Goal: Transaction & Acquisition: Purchase product/service

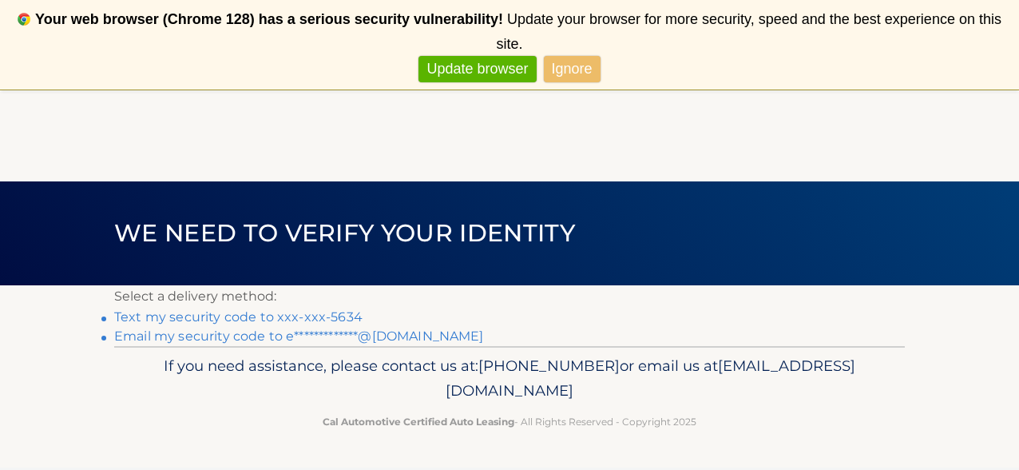
click at [228, 319] on link "Text my security code to xxx-xxx-5634" at bounding box center [238, 316] width 248 height 15
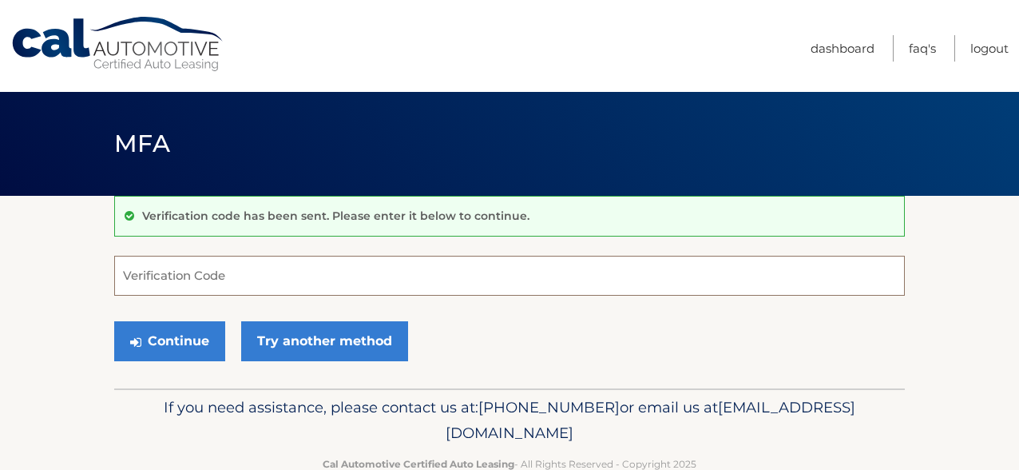
click at [171, 265] on input "Verification Code" at bounding box center [509, 276] width 791 height 40
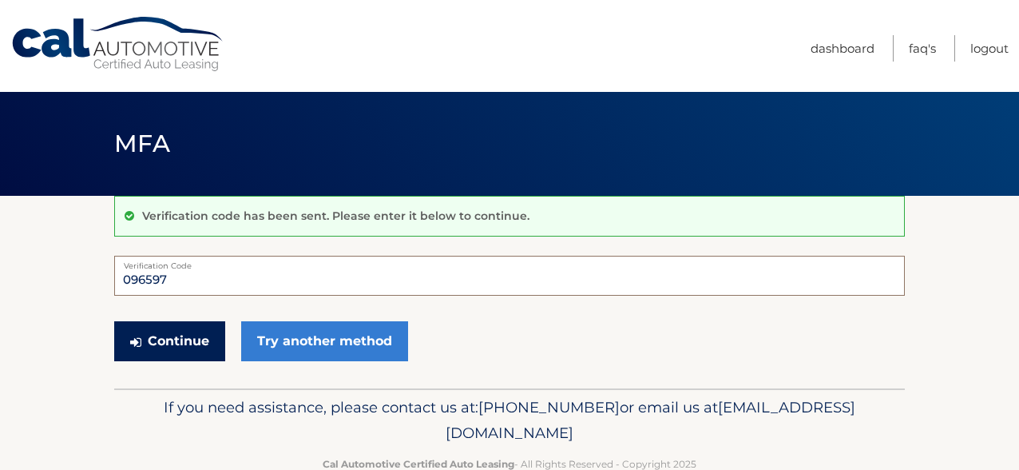
type input "096597"
click at [173, 335] on button "Continue" at bounding box center [169, 341] width 111 height 40
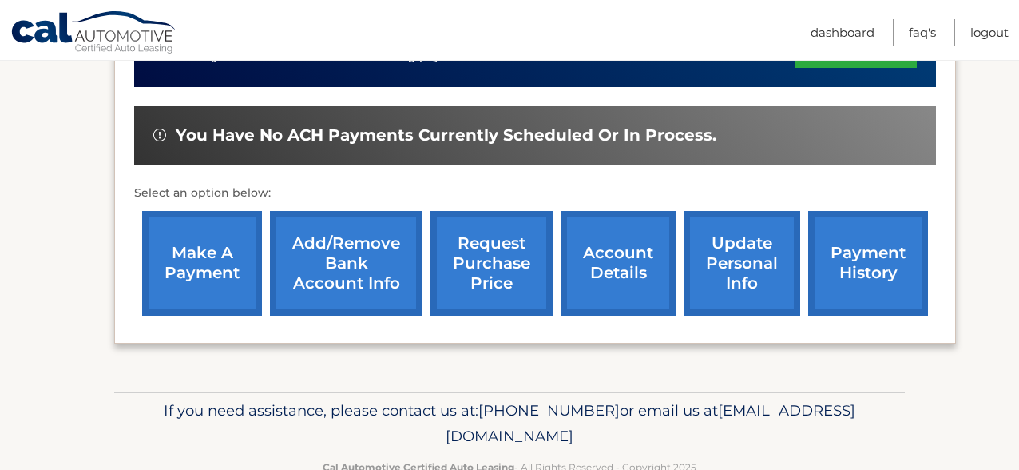
scroll to position [596, 0]
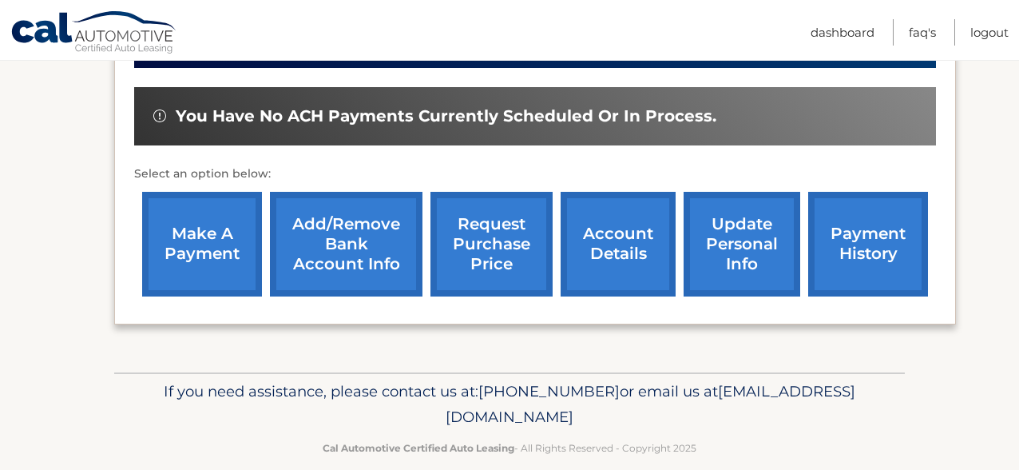
click at [212, 250] on link "make a payment" at bounding box center [202, 244] width 120 height 105
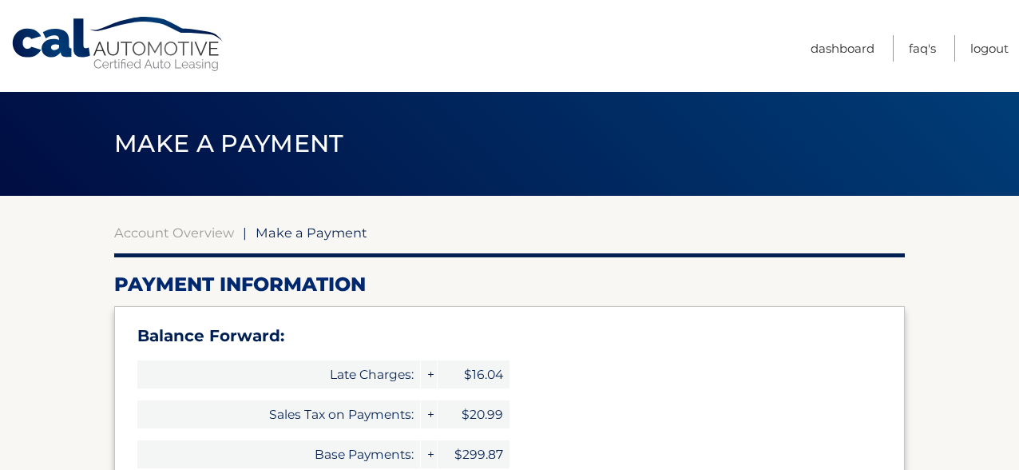
select select "MTY0MjMwNWItMjRjYi00NmQ3LTllZDktNzg2MWY5Yzc4ZDNm"
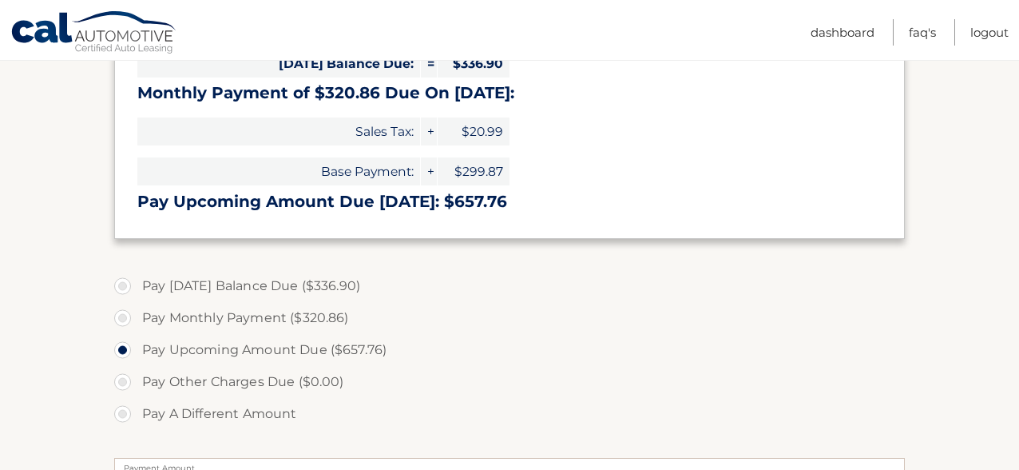
scroll to position [460, 0]
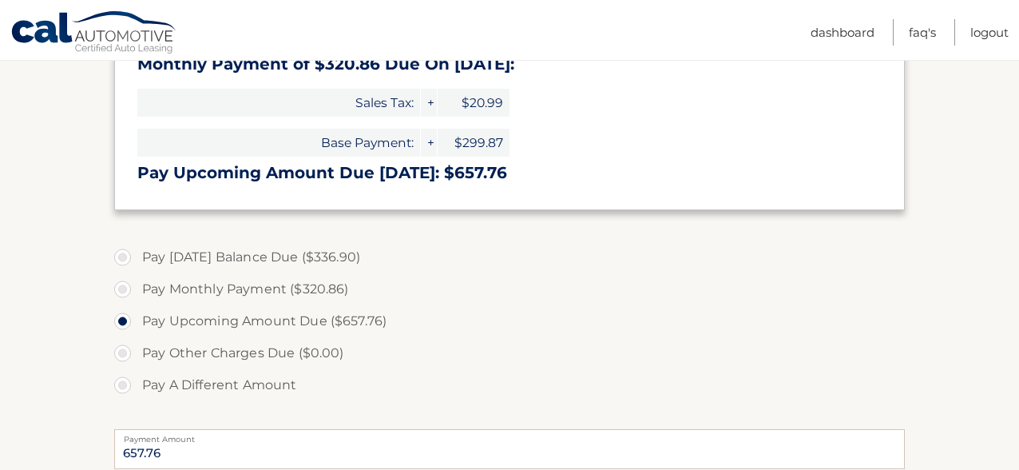
click at [121, 256] on label "Pay Today's Balance Due ($336.90)" at bounding box center [509, 257] width 791 height 32
click at [121, 256] on input "Pay Today's Balance Due ($336.90)" at bounding box center [129, 254] width 16 height 26
radio input "true"
type input "336.90"
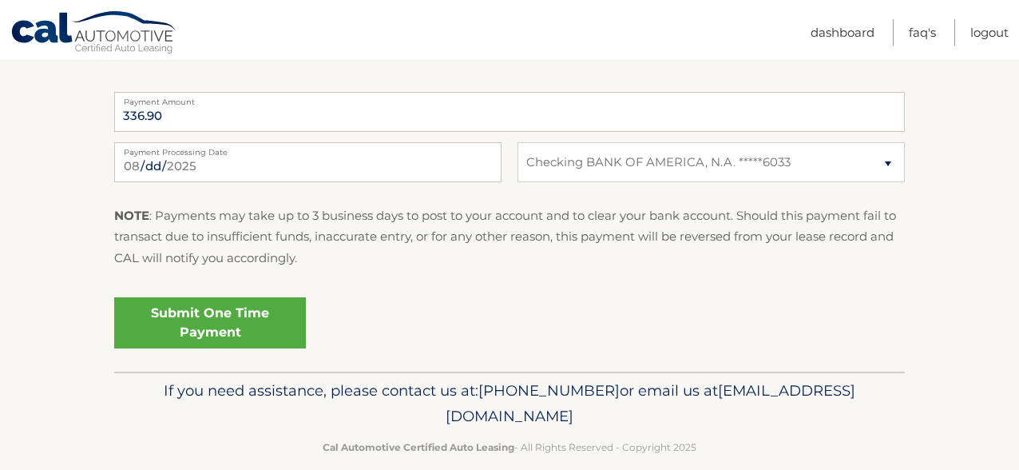
scroll to position [816, 0]
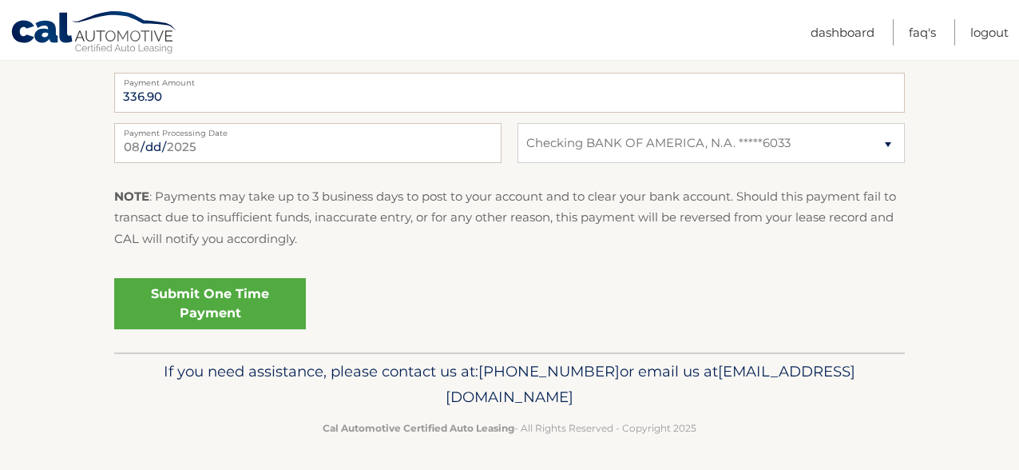
click at [189, 299] on link "Submit One Time Payment" at bounding box center [210, 303] width 192 height 51
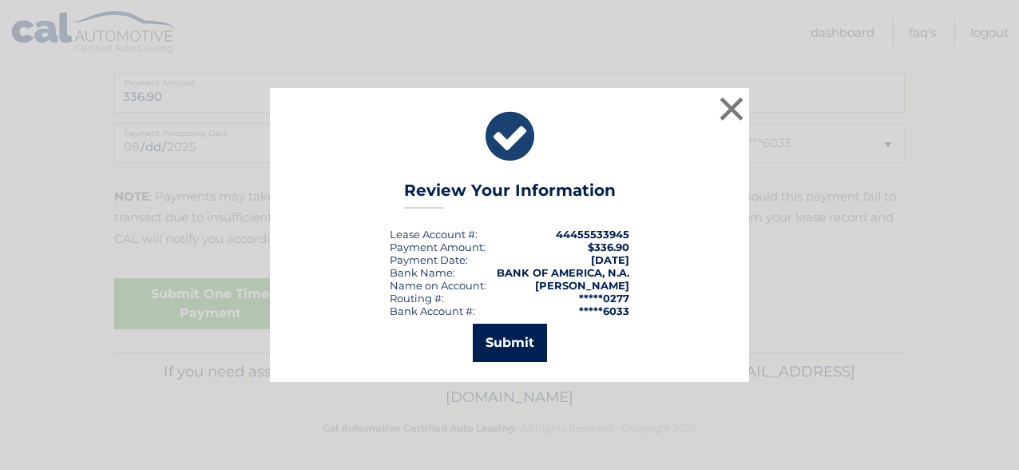
click at [499, 324] on button "Submit" at bounding box center [510, 342] width 74 height 38
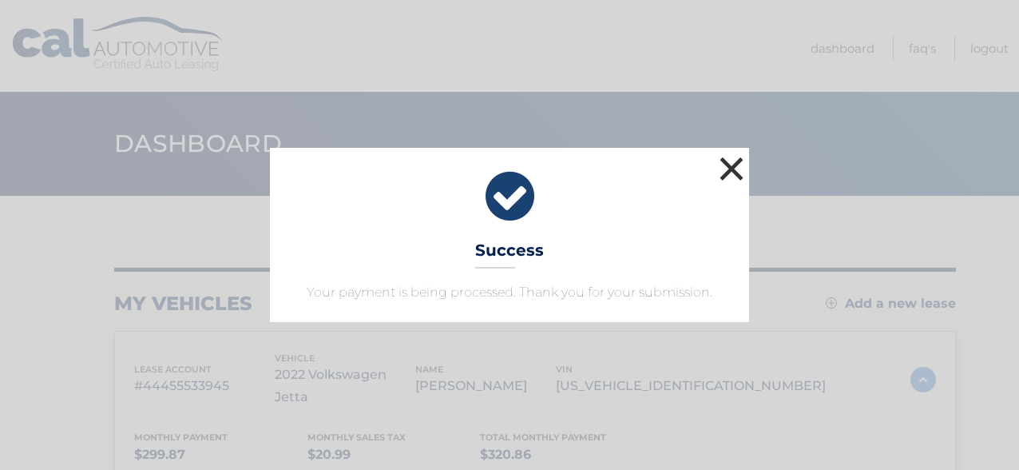
click at [736, 167] on button "×" at bounding box center [731, 169] width 32 height 32
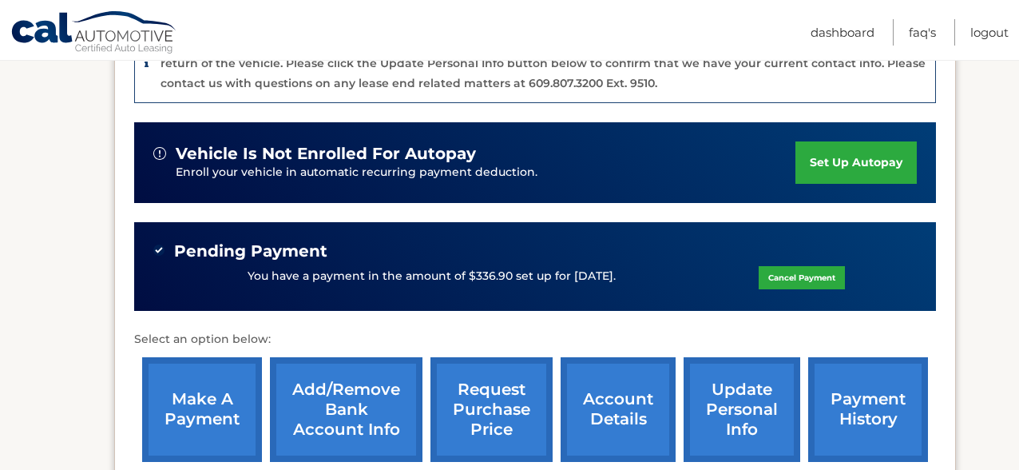
scroll to position [506, 0]
